Goal: Task Accomplishment & Management: Use online tool/utility

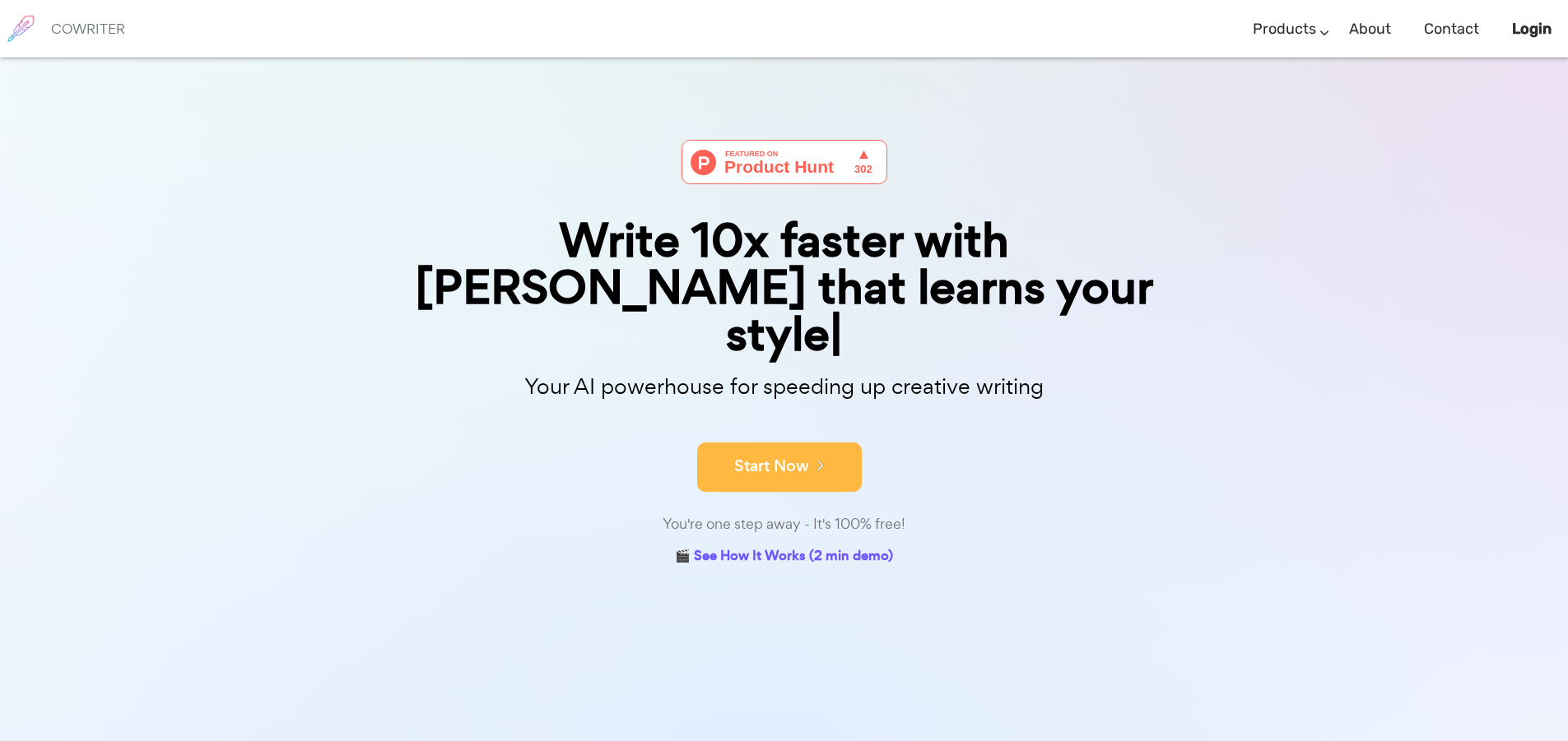
click at [839, 443] on button "Start Now" at bounding box center [779, 467] width 164 height 49
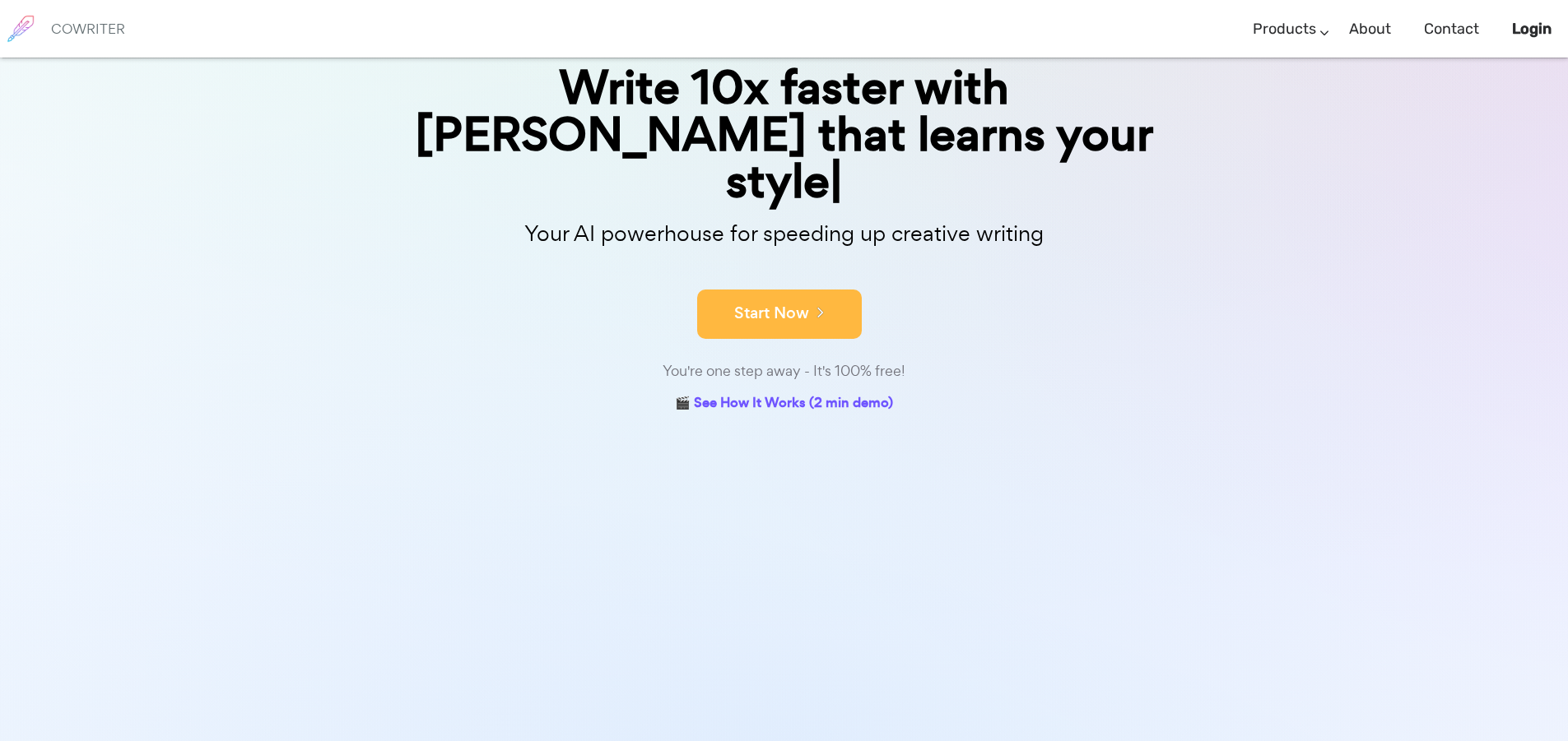
scroll to position [173, 0]
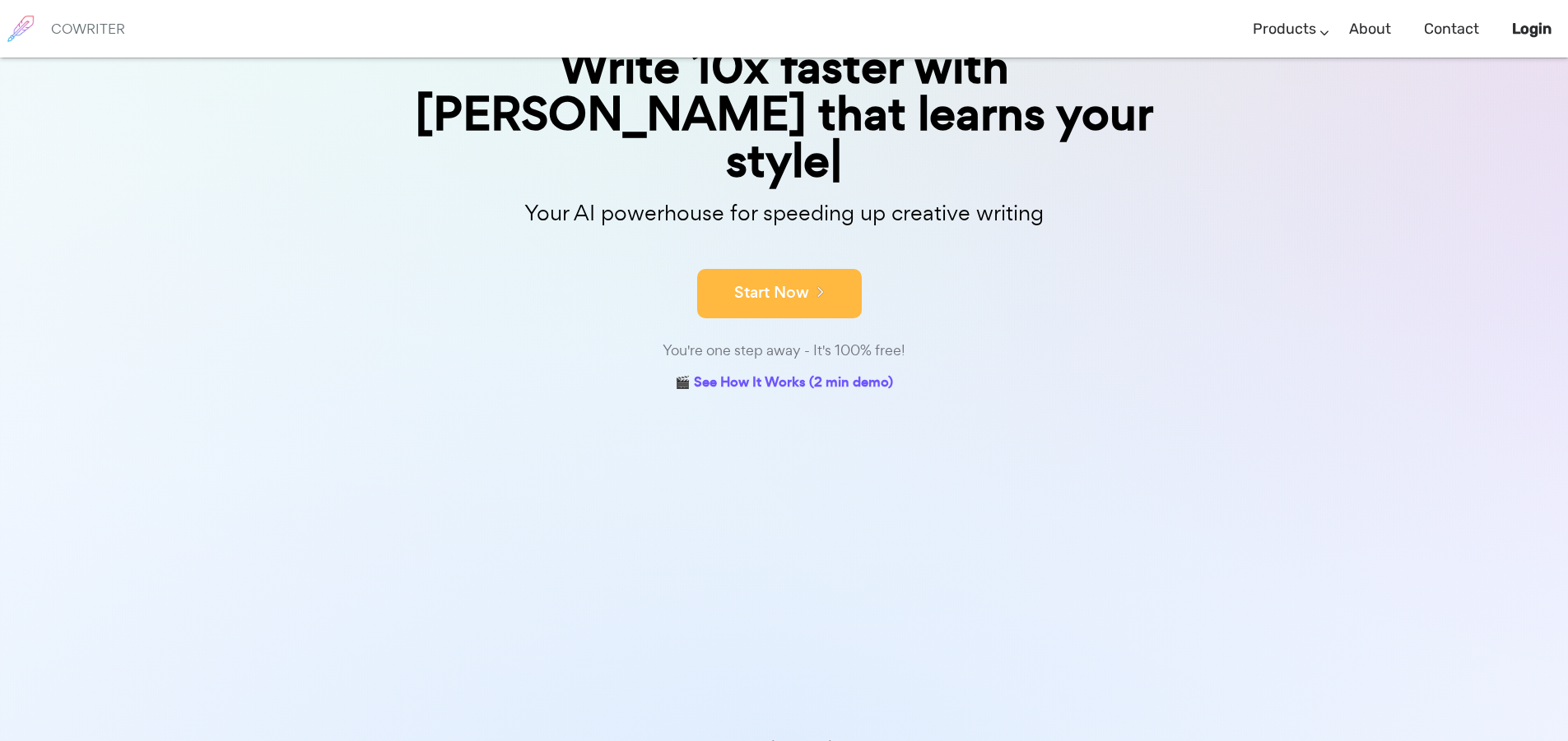
click at [709, 269] on button "Start Now" at bounding box center [779, 294] width 164 height 49
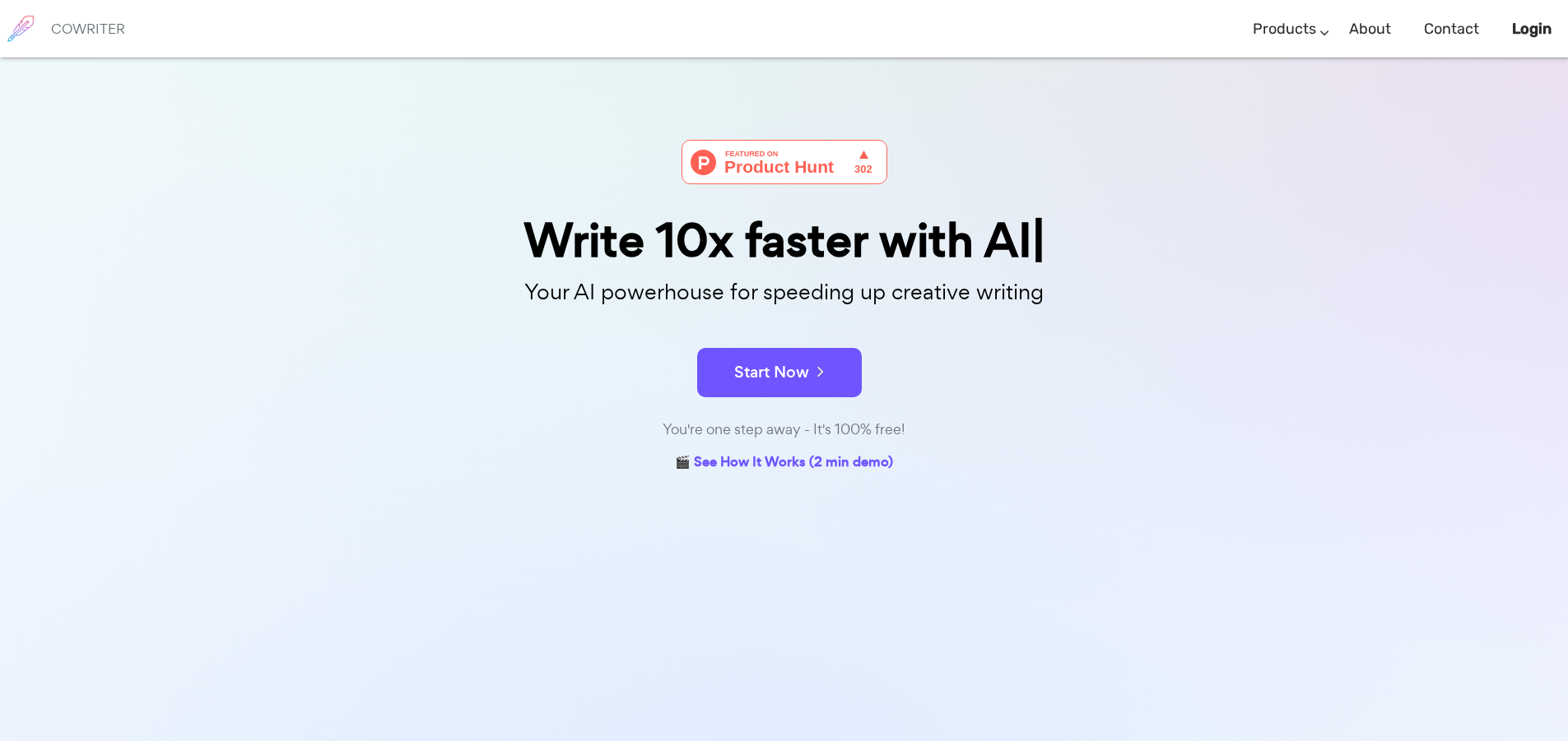
click at [860, 154] on img at bounding box center [784, 162] width 206 height 44
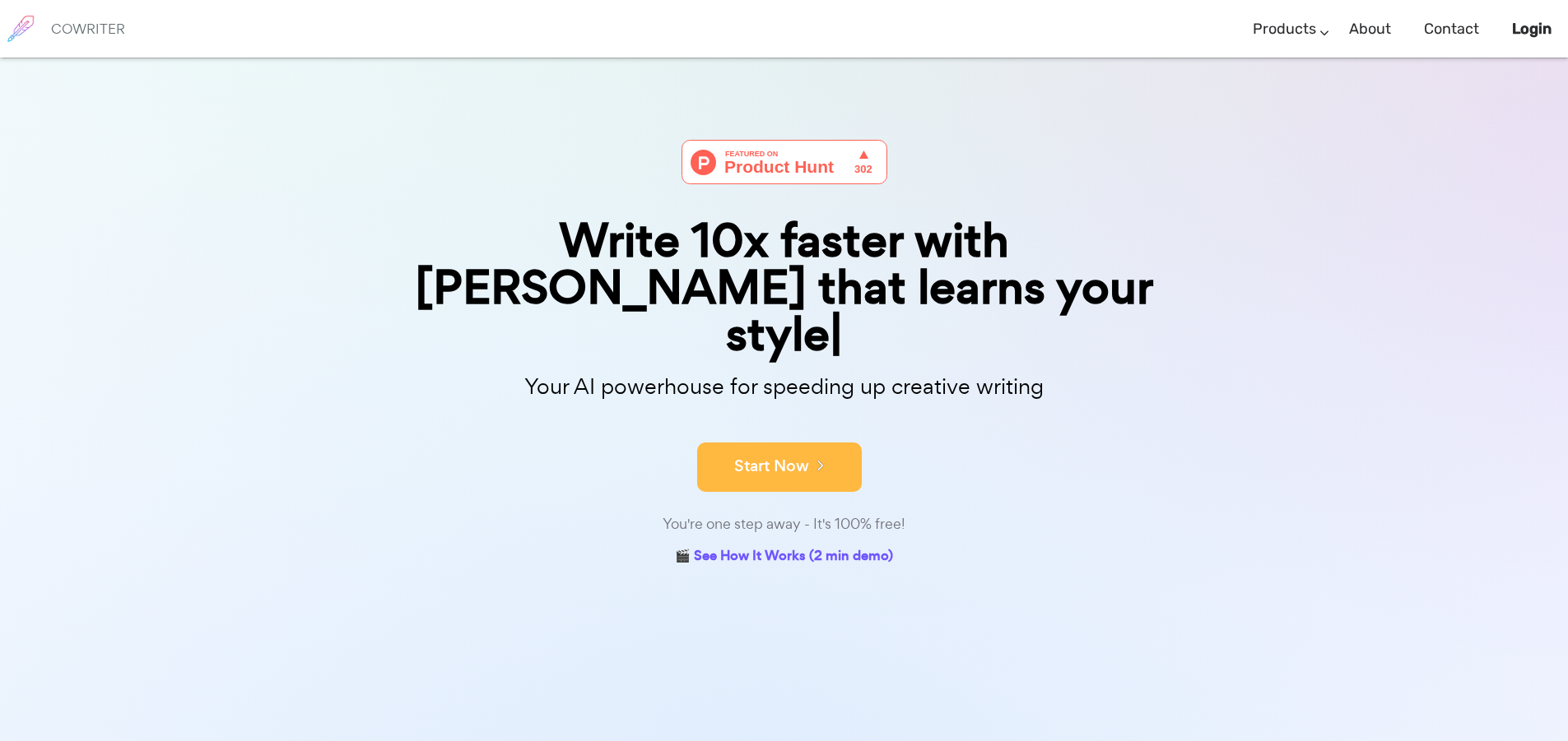
click at [778, 445] on button "Start Now" at bounding box center [779, 467] width 164 height 49
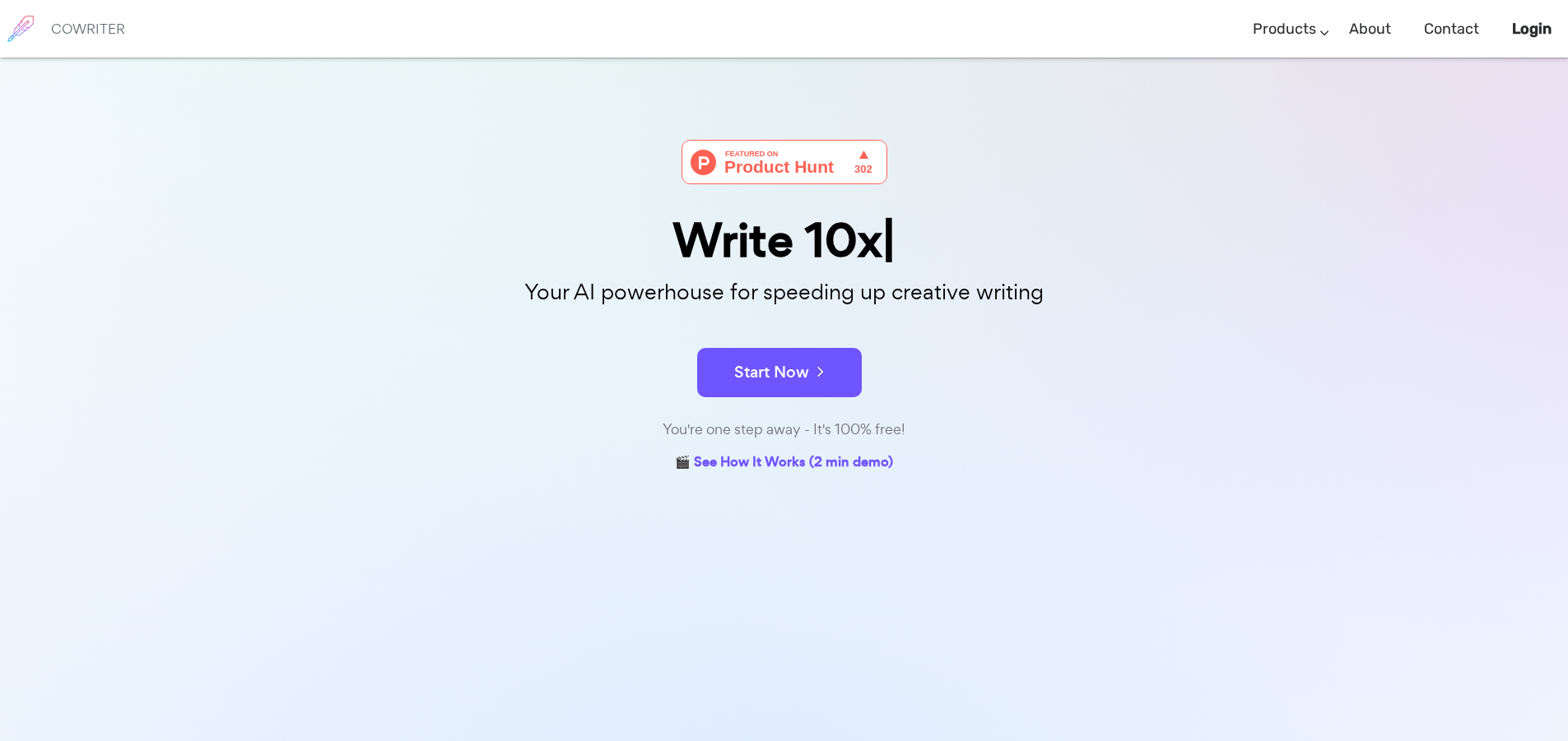
click at [57, 23] on h6 "COWRITER" at bounding box center [88, 29] width 74 height 14
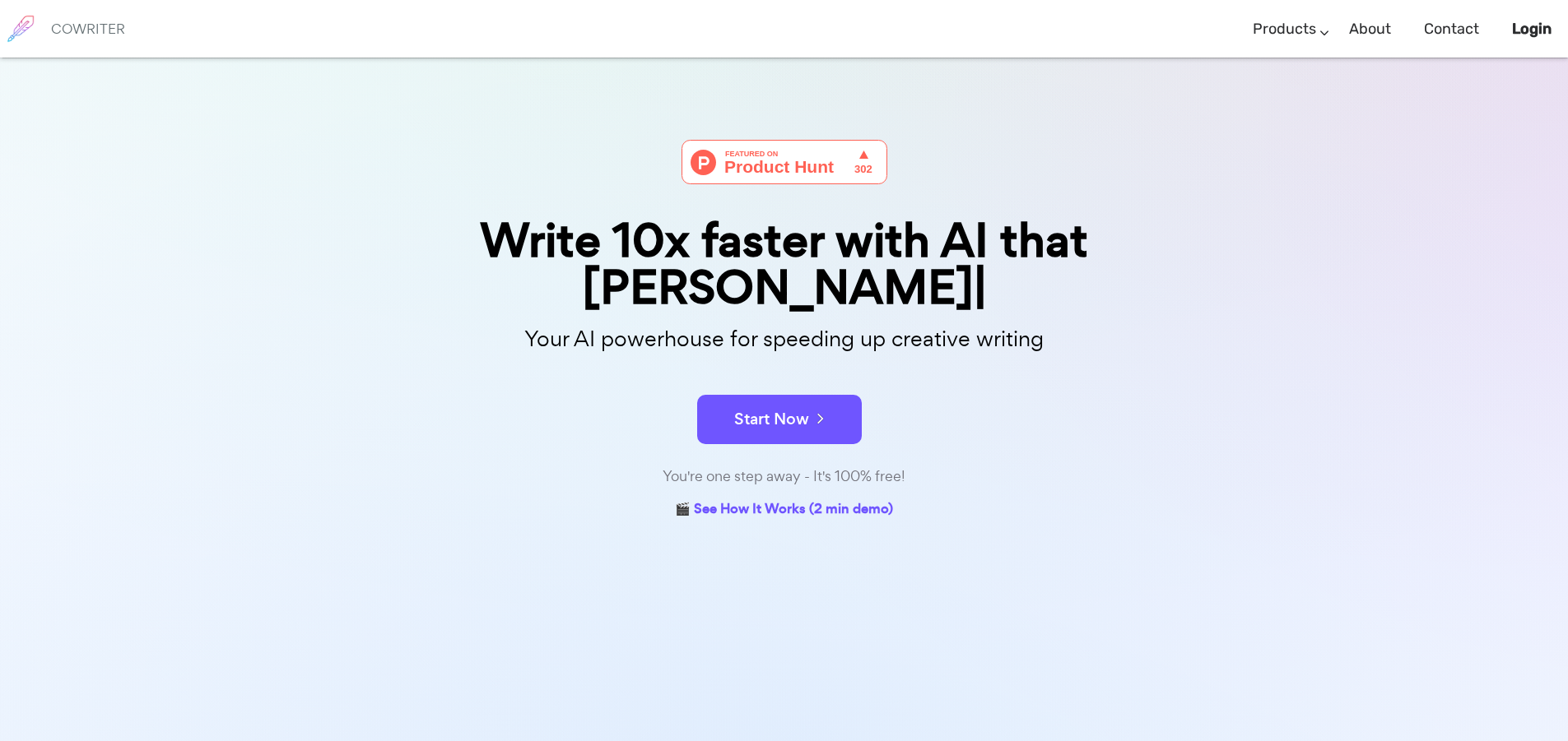
click at [77, 19] on div "COWRITER" at bounding box center [88, 29] width 74 height 57
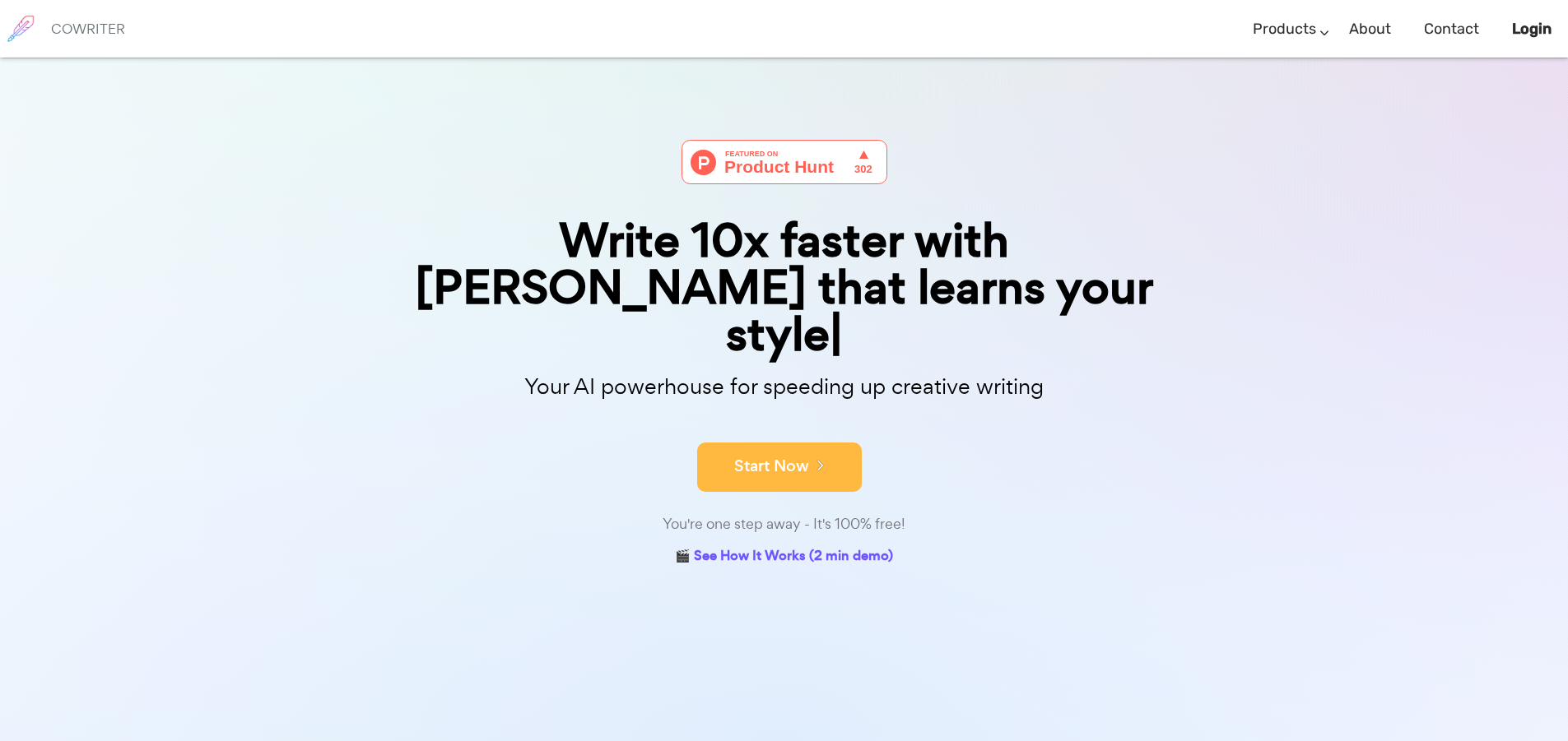
click at [803, 443] on button "Start Now" at bounding box center [779, 467] width 164 height 49
